Goal: Navigation & Orientation: Understand site structure

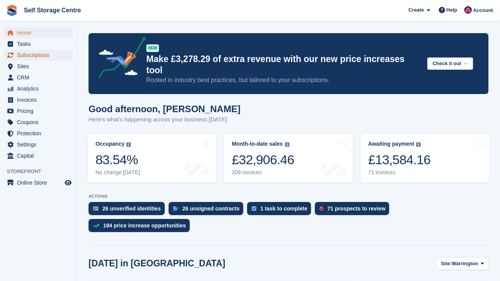
click at [32, 57] on span "Subscriptions" at bounding box center [40, 55] width 46 height 11
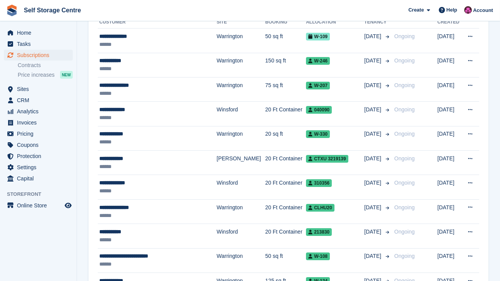
scroll to position [154, 0]
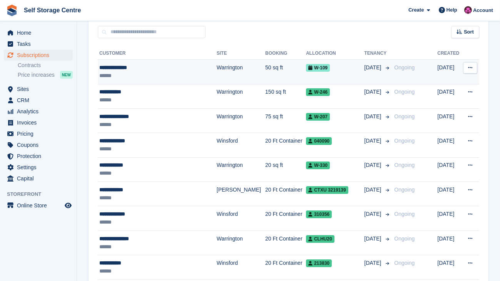
click at [183, 67] on div "**********" at bounding box center [152, 68] width 107 height 8
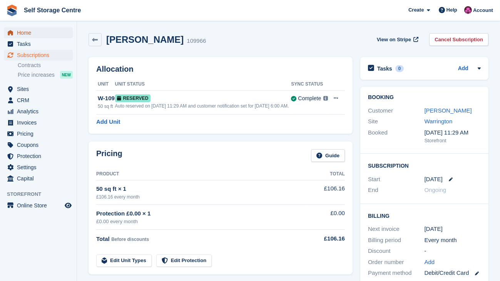
click at [42, 35] on span "Home" at bounding box center [40, 32] width 46 height 11
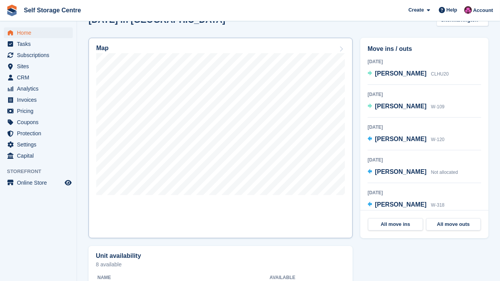
scroll to position [231, 0]
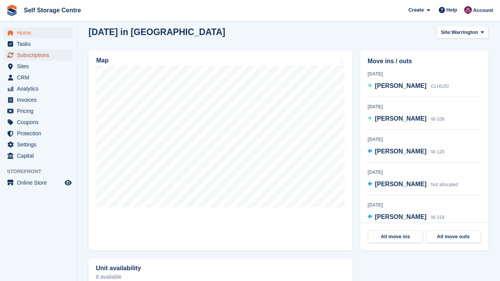
click at [49, 56] on span "Subscriptions" at bounding box center [40, 55] width 46 height 11
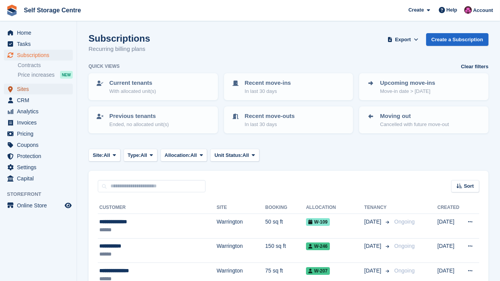
click at [20, 90] on span "Sites" at bounding box center [40, 89] width 46 height 11
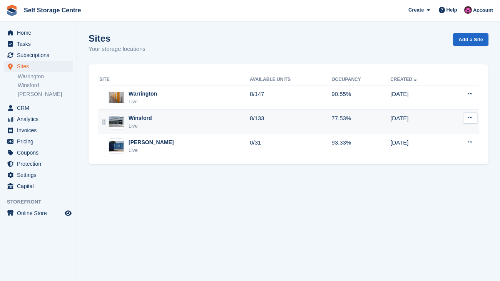
click at [199, 123] on div "Winsford Live" at bounding box center [174, 122] width 151 height 16
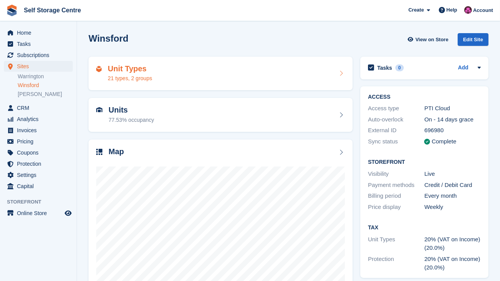
click at [293, 75] on div "Unit Types 21 types, 2 groups" at bounding box center [220, 73] width 249 height 18
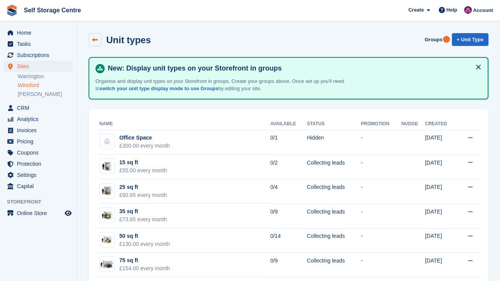
click at [91, 42] on link at bounding box center [95, 39] width 13 height 13
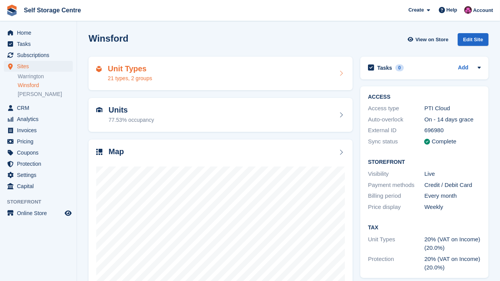
click at [239, 77] on div "Unit Types 21 types, 2 groups" at bounding box center [220, 73] width 249 height 18
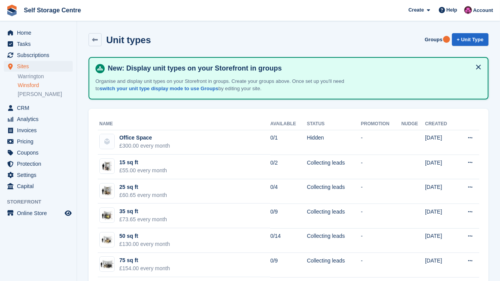
click at [480, 65] on button at bounding box center [478, 67] width 12 height 12
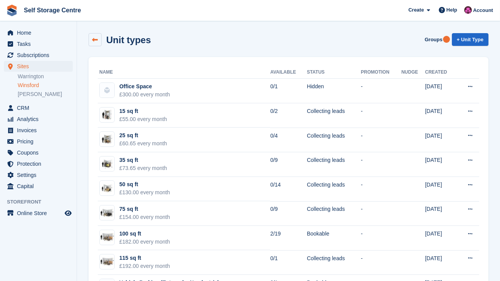
click at [97, 44] on link at bounding box center [95, 39] width 13 height 13
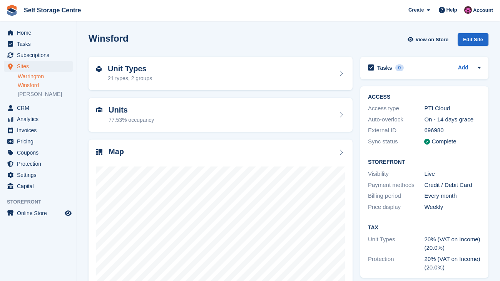
click at [23, 77] on link "Warrington" at bounding box center [45, 76] width 55 height 7
click at [24, 93] on link "[PERSON_NAME]" at bounding box center [45, 93] width 55 height 7
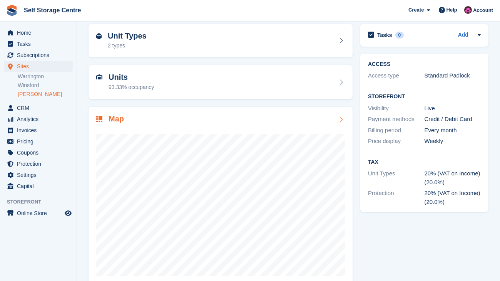
scroll to position [47, 0]
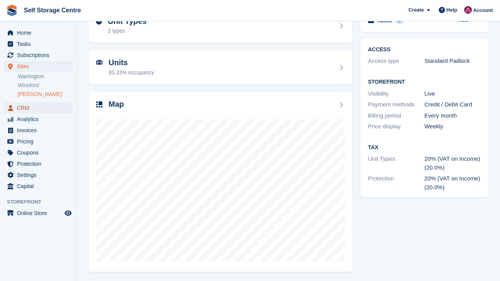
click at [23, 109] on span "CRM" at bounding box center [40, 107] width 46 height 11
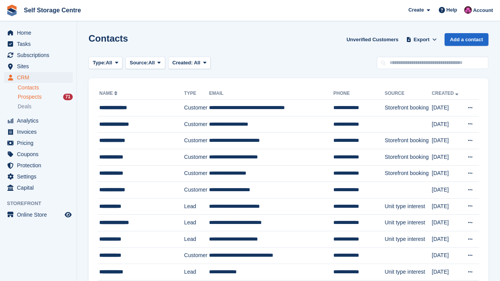
click at [28, 96] on span "Prospects" at bounding box center [30, 96] width 24 height 7
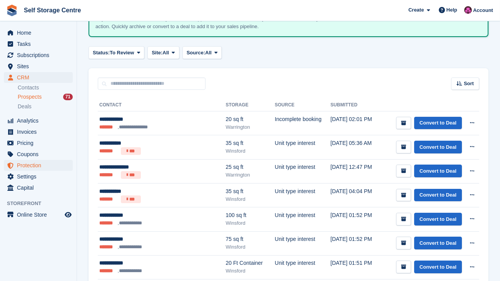
scroll to position [25, 0]
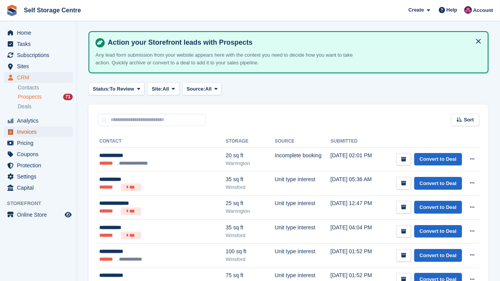
click at [34, 135] on span "Invoices" at bounding box center [40, 131] width 46 height 11
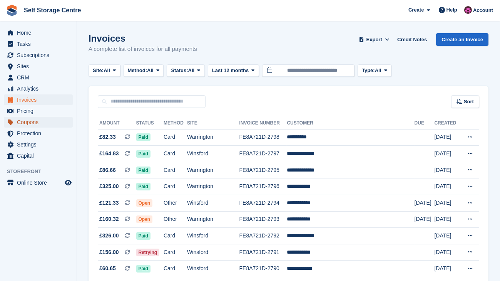
click at [25, 121] on span "Coupons" at bounding box center [40, 122] width 46 height 11
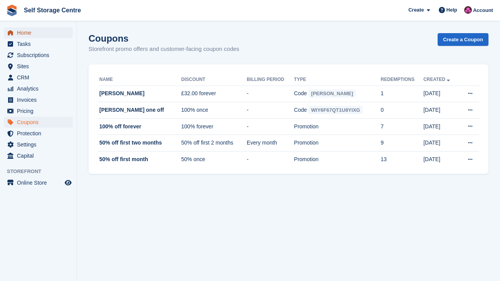
click at [25, 32] on span "Home" at bounding box center [40, 32] width 46 height 11
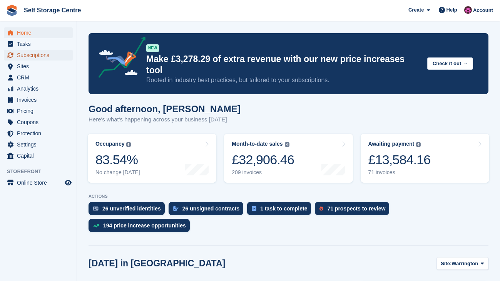
click at [32, 57] on span "Subscriptions" at bounding box center [40, 55] width 46 height 11
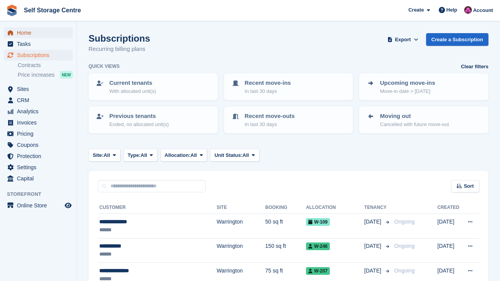
click at [32, 29] on span "Home" at bounding box center [40, 32] width 46 height 11
